Goal: Obtain resource: Obtain resource

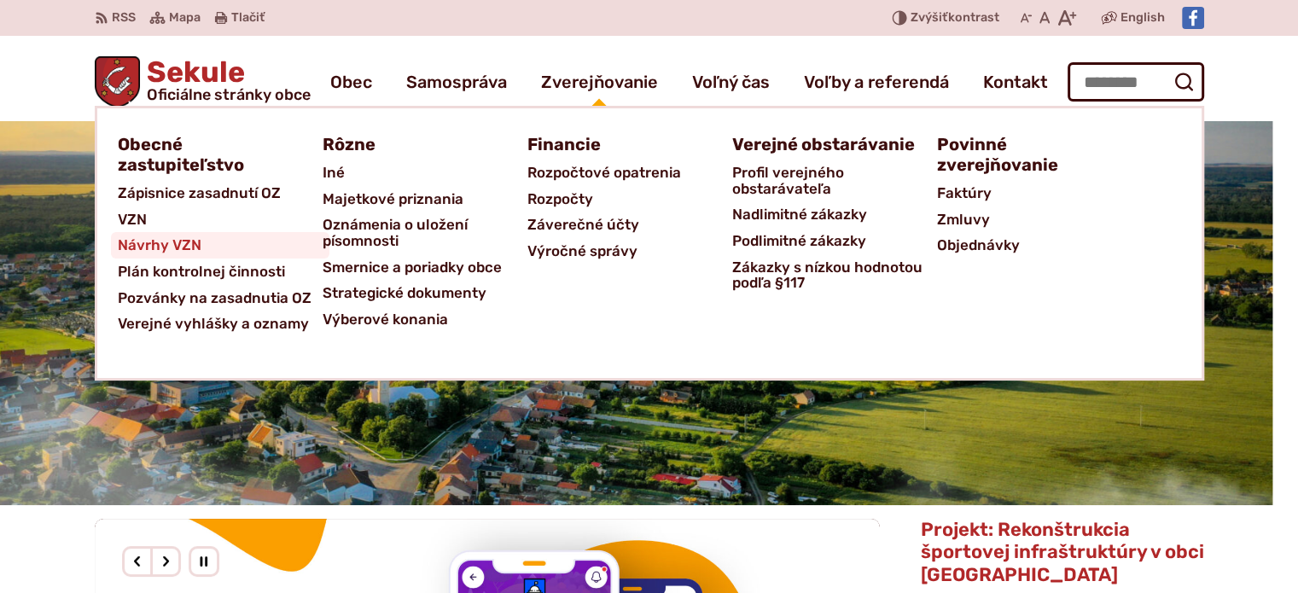
click at [191, 245] on span "Návrhy VZN" at bounding box center [160, 245] width 84 height 26
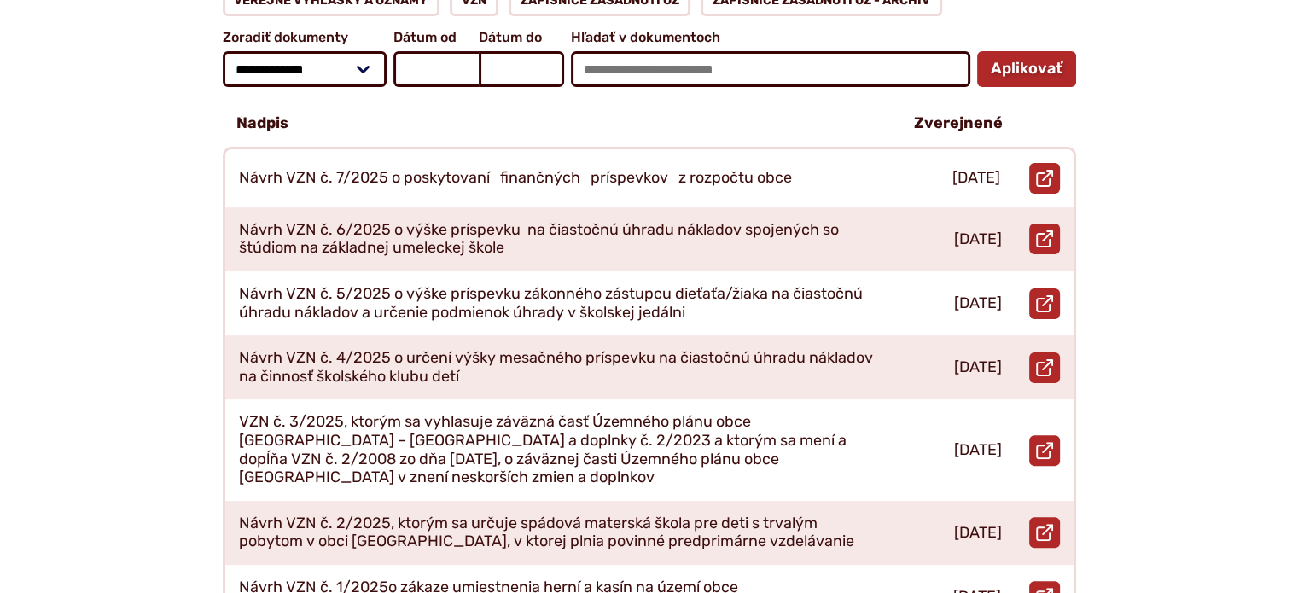
scroll to position [427, 0]
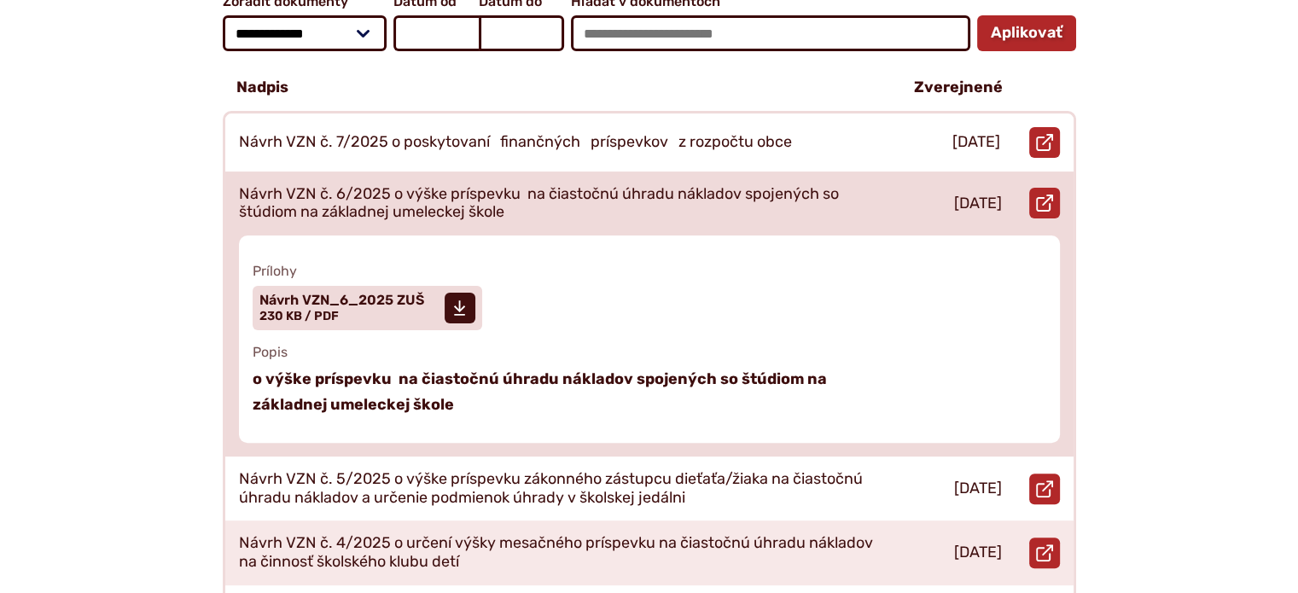
click at [501, 185] on p "Návrh VZN č. 6/2025 o výške príspevku na čiastočnú úhradu nákladov spojených so…" at bounding box center [556, 203] width 635 height 37
click at [357, 294] on span "Návrh VZN_6_2025 ZUŠ" at bounding box center [341, 301] width 165 height 14
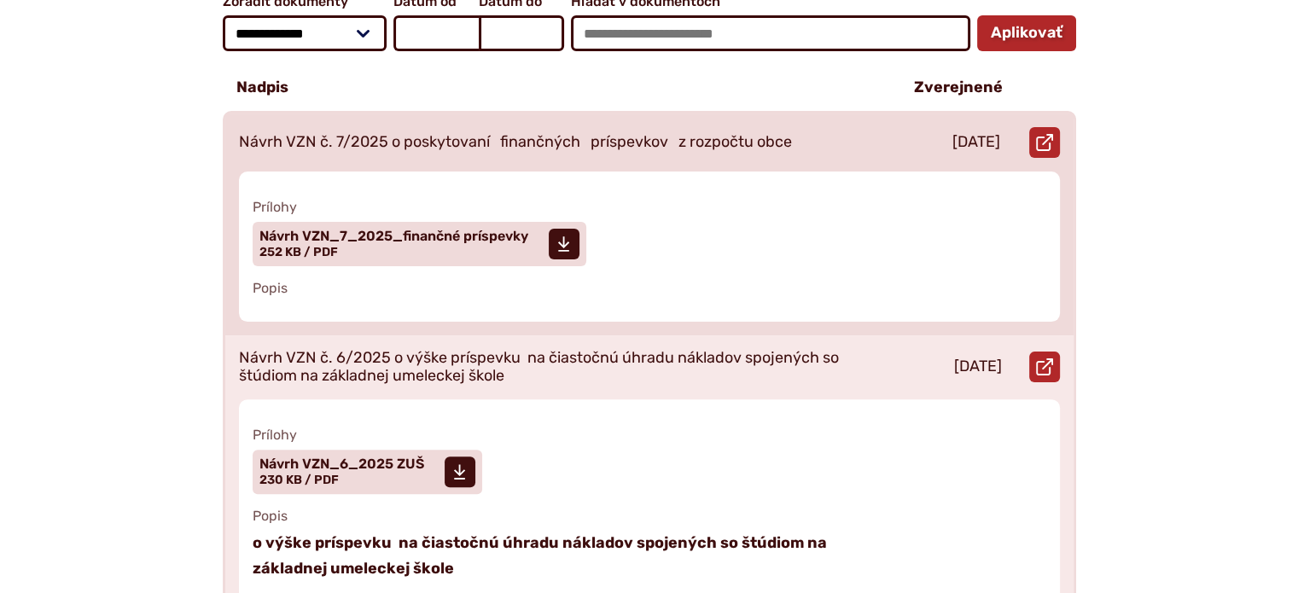
click at [558, 133] on p "Návrh VZN č. 7/2025 o poskytovaní finančných príspevkov z rozpočtu obce" at bounding box center [515, 142] width 553 height 19
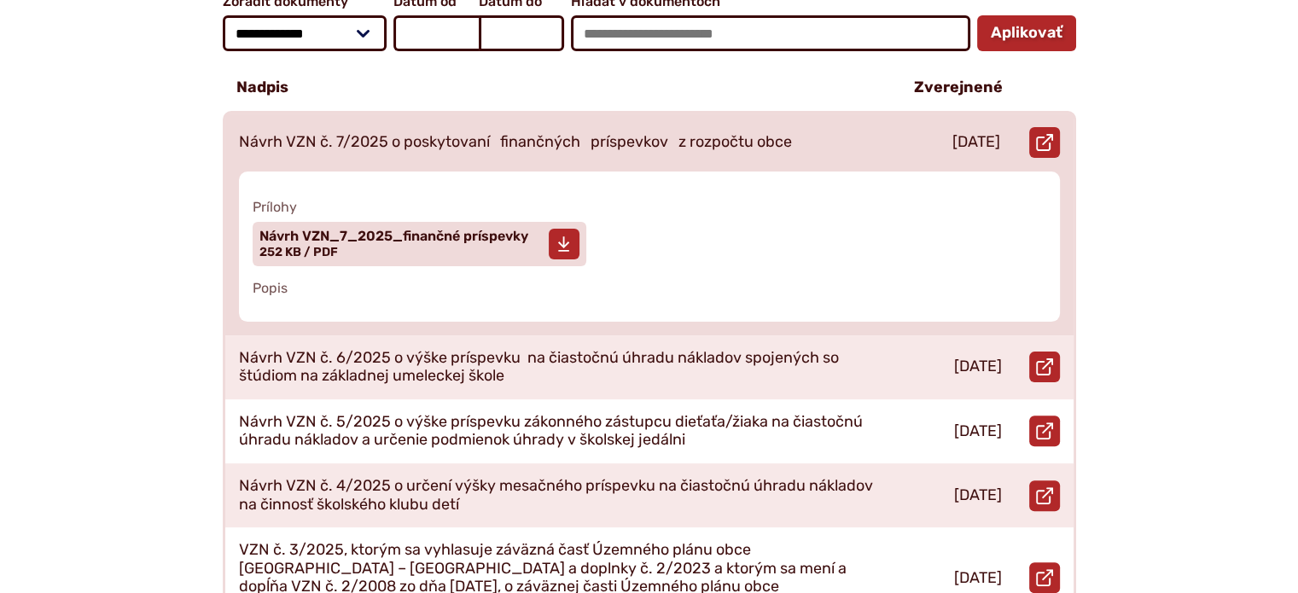
click at [436, 230] on span "Návrh VZN_7_2025_finančné príspevky Veľkosť a typ súboru 252 KB / PDF" at bounding box center [393, 244] width 269 height 43
